Goal: Information Seeking & Learning: Learn about a topic

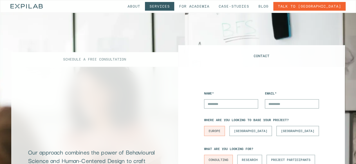
click at [174, 3] on link "Services" at bounding box center [159, 6] width 29 height 9
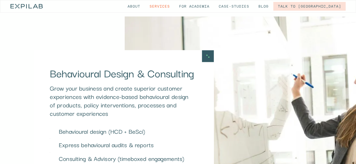
scroll to position [843, 0]
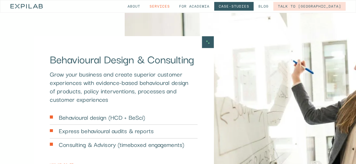
click at [253, 6] on link "Case-studies" at bounding box center [233, 6] width 39 height 9
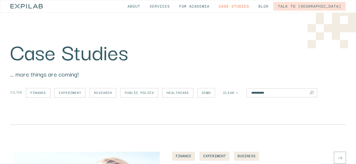
click at [138, 92] on span "public policy" at bounding box center [139, 93] width 29 height 4
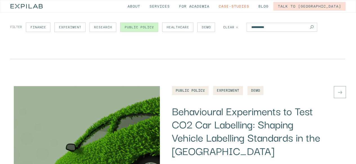
scroll to position [56, 0]
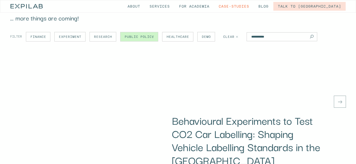
click at [202, 37] on span "demo" at bounding box center [206, 37] width 9 height 4
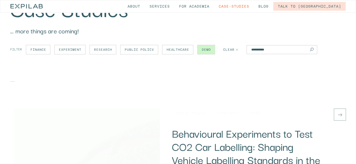
scroll to position [0, 0]
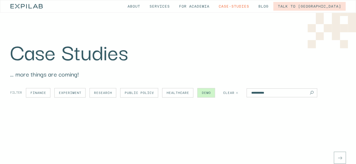
click at [66, 93] on span "experiment" at bounding box center [70, 93] width 22 height 4
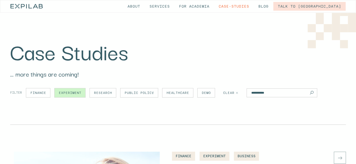
click at [170, 92] on span "healthcare" at bounding box center [177, 93] width 22 height 4
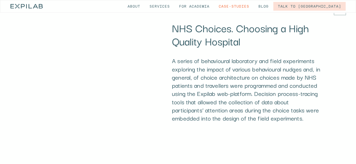
scroll to position [169, 0]
